Goal: Task Accomplishment & Management: Complete application form

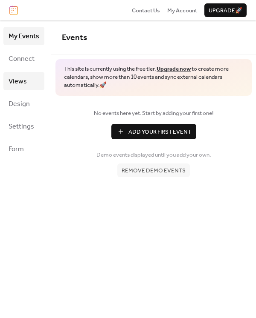
click at [28, 76] on link "Views" at bounding box center [23, 81] width 41 height 18
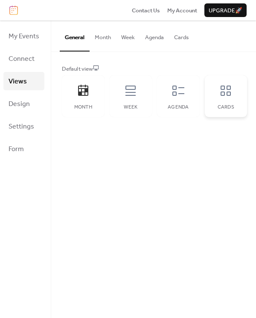
click at [226, 93] on icon at bounding box center [225, 91] width 10 height 10
click at [152, 38] on button "Agenda" at bounding box center [154, 35] width 29 height 30
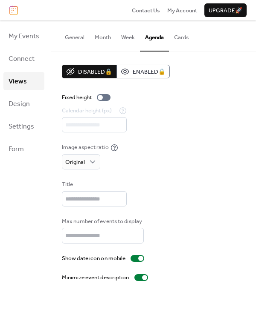
click at [183, 37] on button "Cards" at bounding box center [181, 35] width 25 height 30
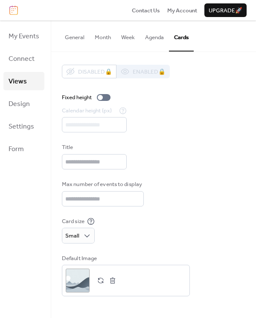
click at [149, 36] on button "Agenda" at bounding box center [154, 35] width 29 height 30
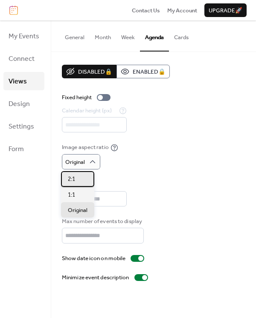
click at [78, 179] on div "2:1" at bounding box center [77, 178] width 33 height 15
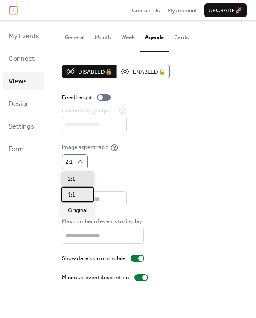
click at [78, 201] on div "1:1" at bounding box center [77, 194] width 33 height 15
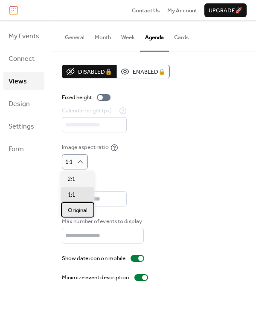
click at [81, 211] on span "Original" at bounding box center [78, 210] width 20 height 9
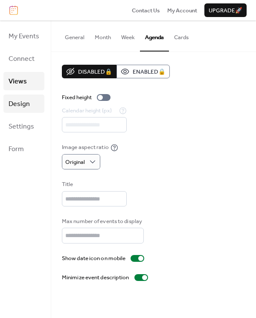
click at [32, 104] on link "Design" at bounding box center [23, 104] width 41 height 18
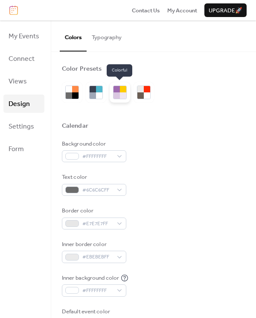
click at [116, 95] on div at bounding box center [116, 95] width 6 height 6
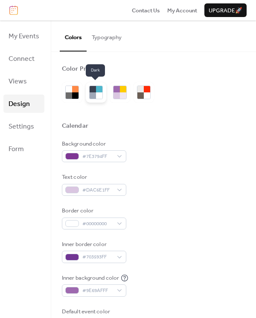
click at [93, 96] on div at bounding box center [92, 95] width 6 height 6
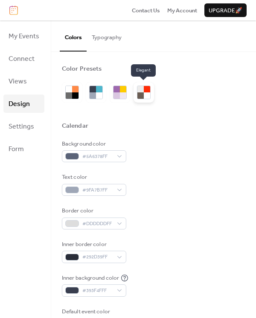
click at [150, 95] on div at bounding box center [144, 93] width 14 height 14
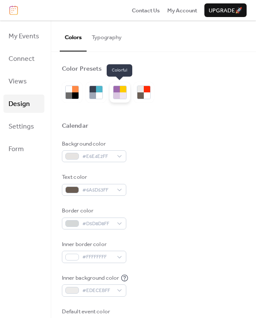
click at [120, 95] on div at bounding box center [123, 95] width 6 height 6
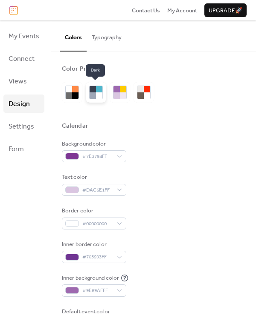
click at [100, 93] on div at bounding box center [99, 95] width 6 height 6
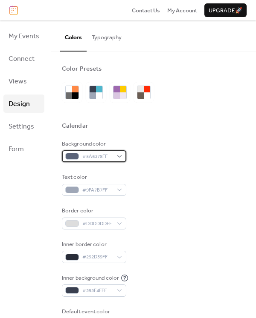
click at [117, 153] on div "#5A6378FF" at bounding box center [94, 156] width 64 height 12
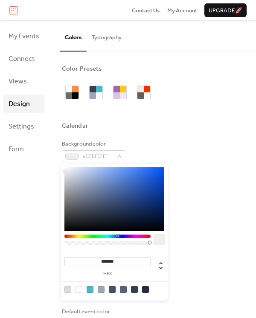
type input "*******"
drag, startPoint x: 88, startPoint y: 201, endPoint x: 55, endPoint y: 143, distance: 66.6
click at [55, 143] on body "Contact Us My Account Upgrade 🚀 My Events Connect Views Design Settings Form De…" at bounding box center [128, 159] width 256 height 318
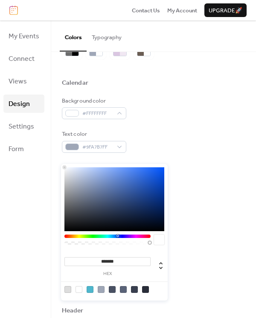
scroll to position [43, 0]
click at [238, 159] on div "Background color #FFFFFFFF Text color #9FA7B7FF Border color #DDDDDDFF Inner bo…" at bounding box center [153, 192] width 183 height 191
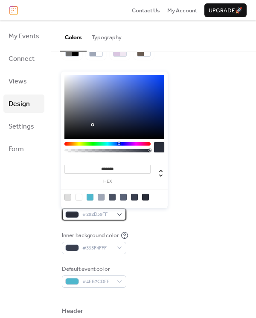
click at [120, 218] on div "#292D39FF" at bounding box center [94, 214] width 64 height 12
click at [84, 196] on div at bounding box center [114, 197] width 108 height 16
click at [81, 196] on div at bounding box center [78, 197] width 7 height 7
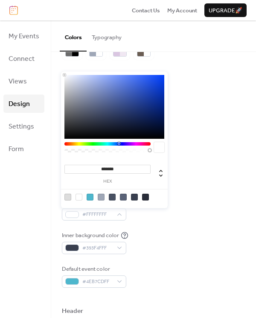
type input "*******"
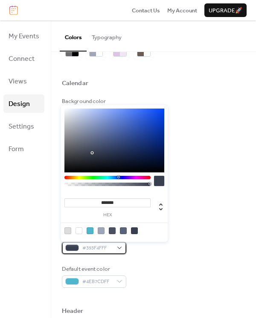
click at [121, 242] on div "#393F4FFF" at bounding box center [94, 248] width 64 height 12
click at [78, 230] on div at bounding box center [78, 230] width 7 height 7
type input "*******"
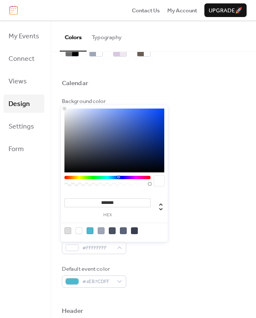
click at [147, 271] on div "Default event color #4EB7CDFF" at bounding box center [153, 276] width 183 height 23
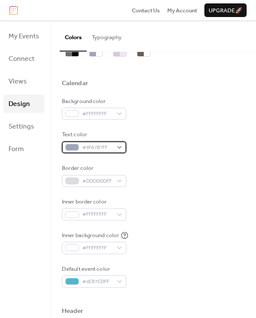
click at [118, 147] on div "#9FA7B7FF" at bounding box center [94, 147] width 64 height 12
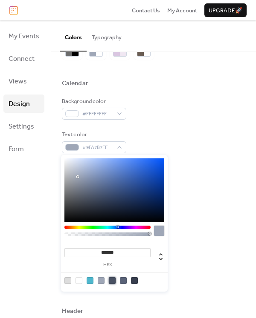
click at [113, 281] on div at bounding box center [112, 280] width 7 height 7
type input "*******"
click at [194, 227] on div "Background color #FFFFFFFF Text color #495163FF Border color #DDDDDDFF Inner bo…" at bounding box center [153, 192] width 183 height 191
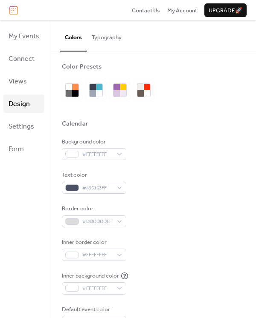
scroll to position [0, 0]
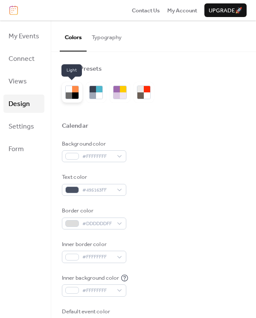
click at [69, 95] on div at bounding box center [69, 95] width 6 height 6
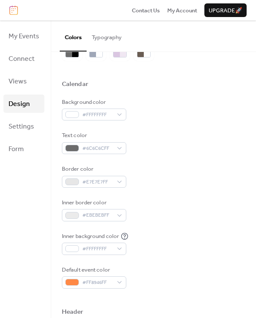
scroll to position [43, 0]
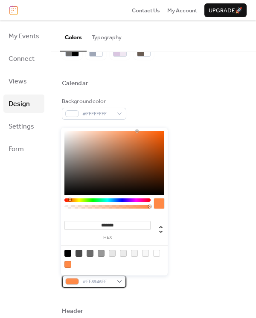
click at [117, 279] on div "#FF8946FF" at bounding box center [94, 282] width 64 height 12
click at [115, 200] on div at bounding box center [107, 199] width 86 height 3
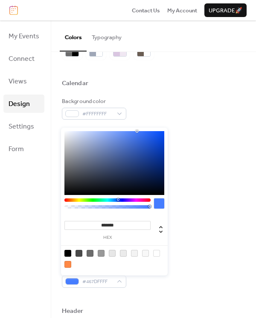
click at [118, 200] on div at bounding box center [119, 199] width 3 height 3
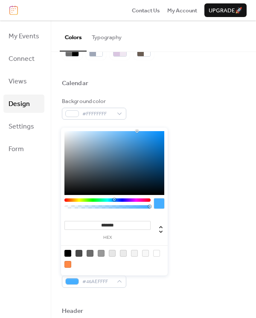
click at [114, 200] on div at bounding box center [107, 199] width 86 height 3
drag, startPoint x: 137, startPoint y: 130, endPoint x: 162, endPoint y: 144, distance: 28.8
click at [162, 144] on div at bounding box center [162, 144] width 2 height 2
type input "*******"
drag, startPoint x: 162, startPoint y: 144, endPoint x: 152, endPoint y: 147, distance: 10.5
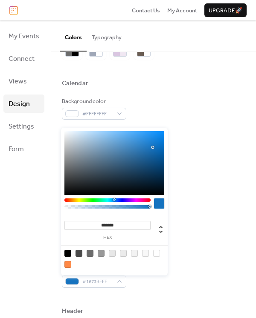
click at [152, 147] on div at bounding box center [153, 148] width 2 height 2
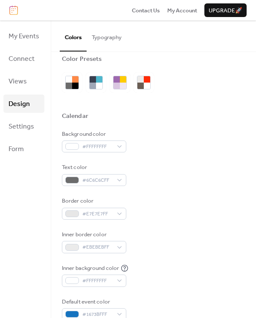
scroll to position [0, 0]
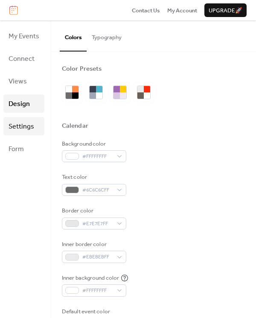
click at [36, 128] on link "Settings" at bounding box center [23, 126] width 41 height 18
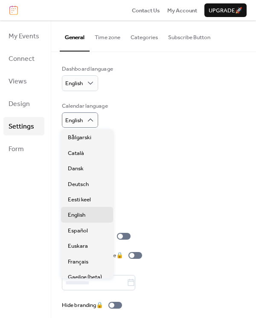
click at [125, 118] on div "Calendar language English" at bounding box center [153, 115] width 183 height 26
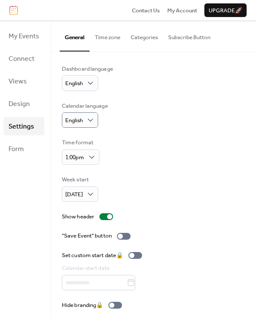
scroll to position [4, 0]
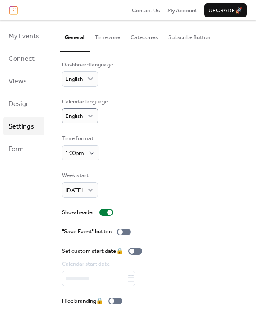
click at [120, 236] on div "Dashboard language English Calendar language English Time format 1:00pm Week st…" at bounding box center [153, 182] width 183 height 245
click at [122, 231] on div at bounding box center [120, 232] width 5 height 5
click at [28, 146] on link "Form" at bounding box center [23, 149] width 41 height 18
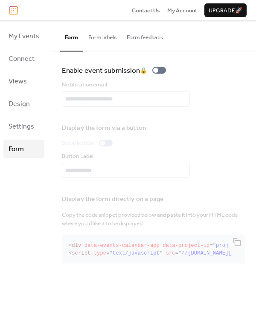
click at [106, 40] on button "Form labels" at bounding box center [102, 35] width 38 height 30
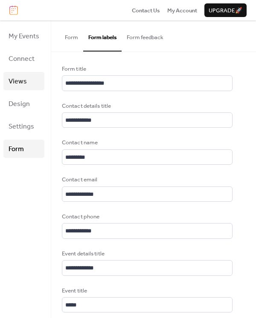
click at [24, 86] on span "Views" at bounding box center [18, 81] width 18 height 13
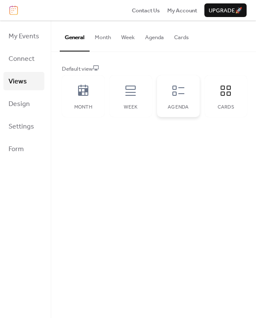
click at [180, 105] on div "Agenda" at bounding box center [178, 107] width 26 height 6
click at [10, 62] on span "Connect" at bounding box center [22, 58] width 26 height 13
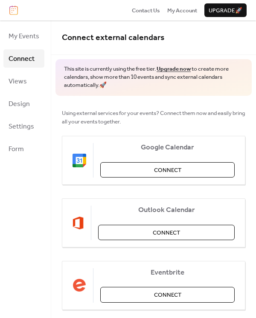
click at [31, 26] on div "My Events Connect Views Design Settings Form" at bounding box center [25, 169] width 51 height 298
click at [30, 35] on span "My Events" at bounding box center [24, 36] width 31 height 13
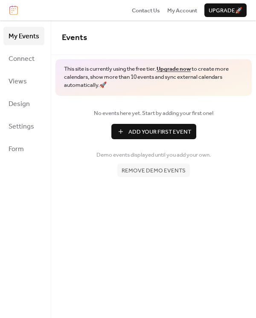
click at [164, 131] on span "Add Your First Event" at bounding box center [159, 132] width 63 height 9
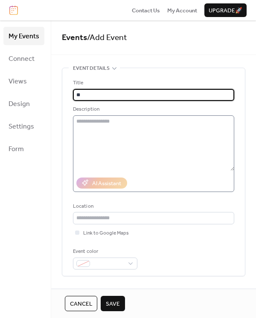
type input "*"
type input "**********"
drag, startPoint x: 64, startPoint y: 54, endPoint x: 61, endPoint y: 60, distance: 6.7
click at [61, 60] on div "**********" at bounding box center [153, 154] width 204 height 268
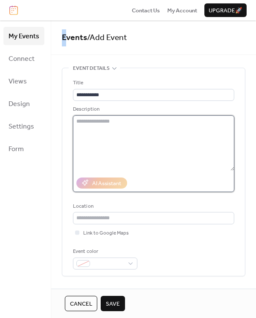
click at [109, 132] on textarea at bounding box center [153, 142] width 161 height 55
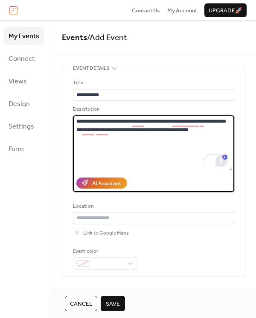
click at [219, 165] on html "**********" at bounding box center [128, 159] width 256 height 318
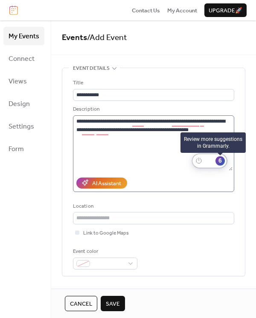
click at [219, 165] on div "6" at bounding box center [219, 160] width 9 height 9
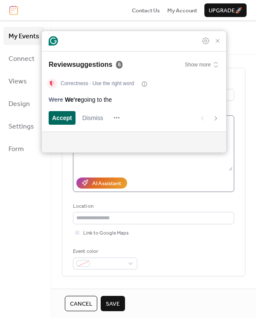
click at [61, 120] on span "Accept" at bounding box center [62, 117] width 20 height 9
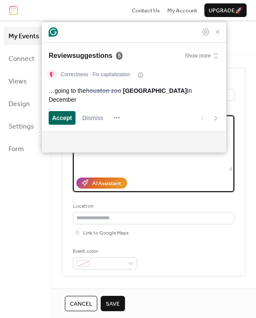
click at [61, 120] on span "Accept" at bounding box center [62, 117] width 20 height 9
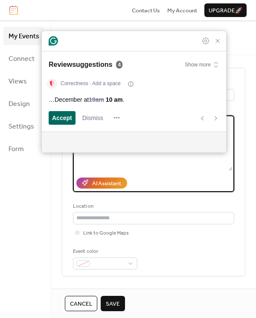
click at [61, 120] on span "Accept" at bounding box center [62, 117] width 20 height 9
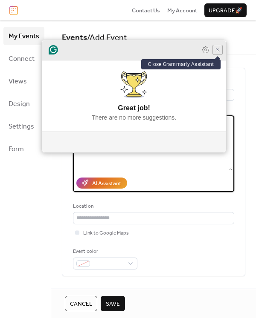
type textarea "**********"
click at [217, 49] on icon "Close Grammarly Assistant" at bounding box center [217, 49] width 7 height 7
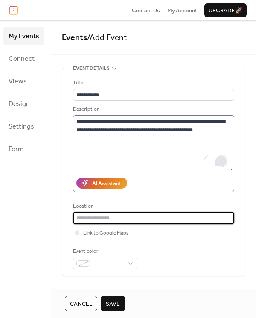
click at [152, 217] on input "text" at bounding box center [153, 218] width 161 height 12
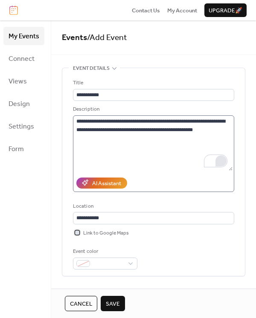
click at [76, 232] on div at bounding box center [77, 232] width 4 height 4
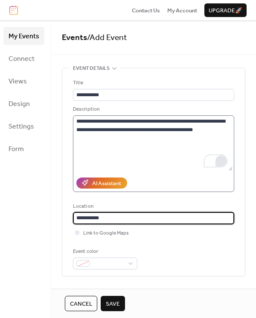
click at [109, 216] on input "**********" at bounding box center [153, 218] width 161 height 12
drag, startPoint x: 109, startPoint y: 216, endPoint x: -31, endPoint y: 214, distance: 140.1
click at [0, 214] on html "**********" at bounding box center [128, 159] width 256 height 318
type input "**********"
drag, startPoint x: 109, startPoint y: 218, endPoint x: -104, endPoint y: 219, distance: 213.0
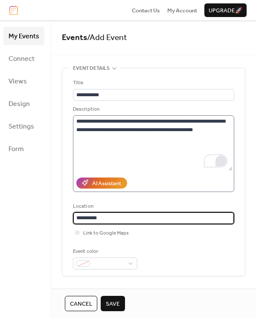
click at [0, 219] on html "**********" at bounding box center [128, 159] width 256 height 318
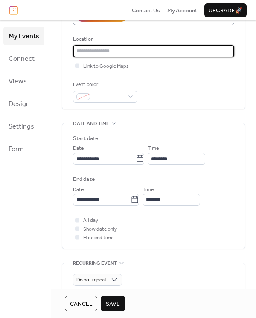
scroll to position [213, 0]
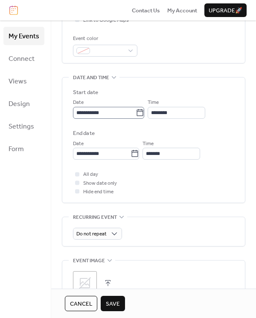
click at [144, 114] on label "**********" at bounding box center [108, 113] width 71 height 12
click at [135, 114] on input "**********" at bounding box center [104, 113] width 63 height 12
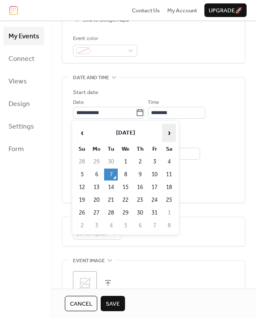
click at [169, 134] on span "›" at bounding box center [168, 132] width 13 height 17
